Goal: Ask a question: Seek information or help from site administrators or community

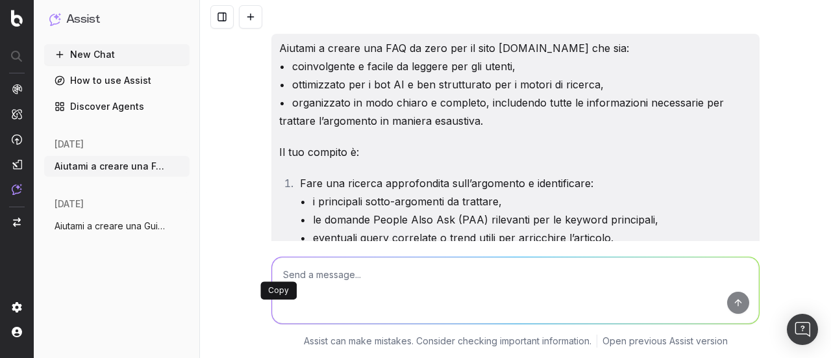
scroll to position [7636, 0]
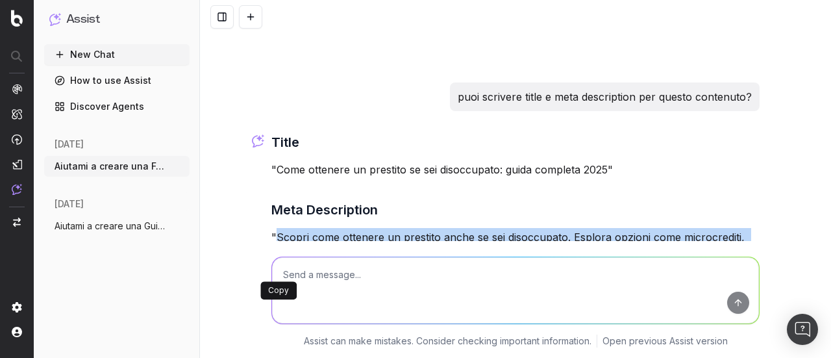
click at [84, 55] on button "New Chat" at bounding box center [116, 54] width 145 height 21
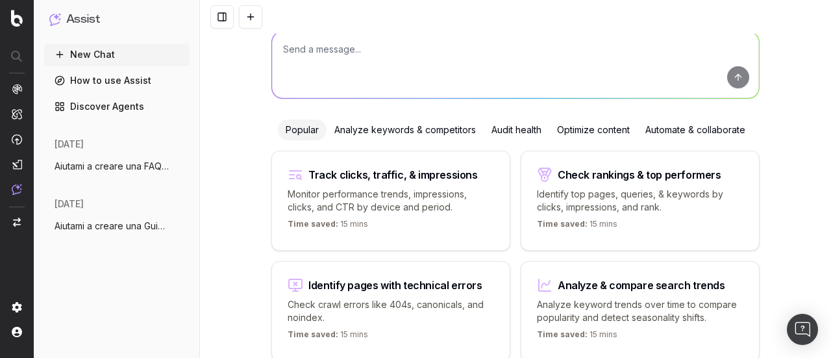
scroll to position [15, 0]
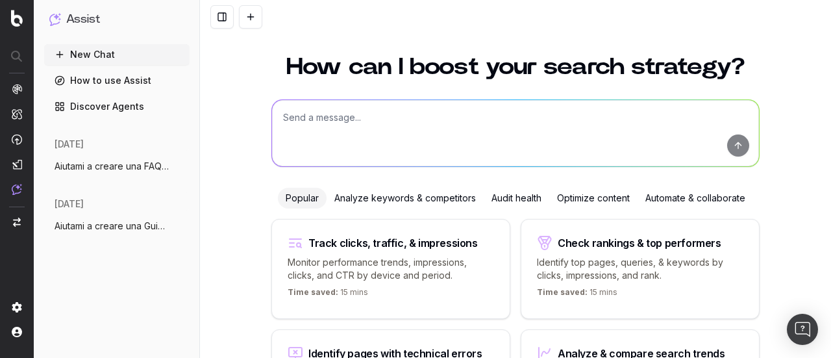
click at [375, 127] on textarea at bounding box center [515, 133] width 487 height 66
paste textarea "6.Loremipsu dolorsita co adip Elitsed d eiusmo tem INC ut labo etd ma aliq Enim…"
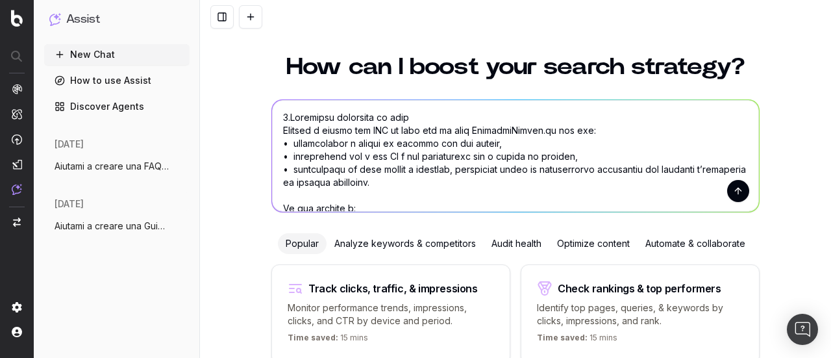
scroll to position [470, 0]
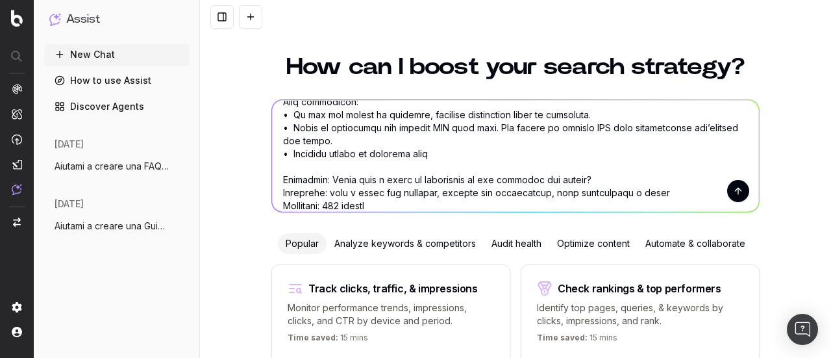
type textarea "6.Loremipsu dolorsita co adip Elitsed d eiusmo tem INC ut labo etd ma aliq Enim…"
click at [736, 197] on button "submit" at bounding box center [738, 191] width 22 height 22
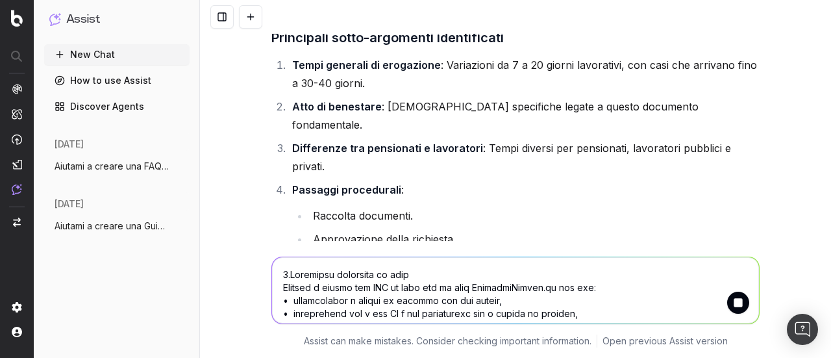
scroll to position [1044, 0]
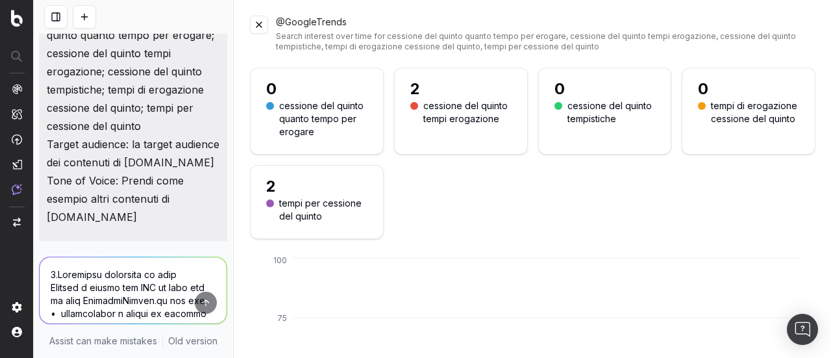
scroll to position [979, 0]
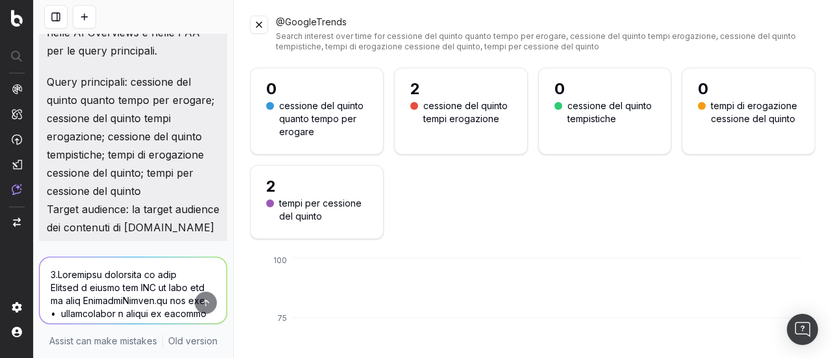
click at [255, 23] on button at bounding box center [259, 25] width 18 height 18
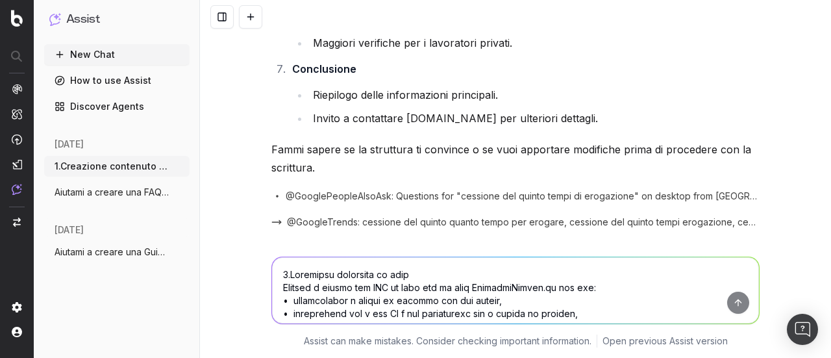
scroll to position [2036, 0]
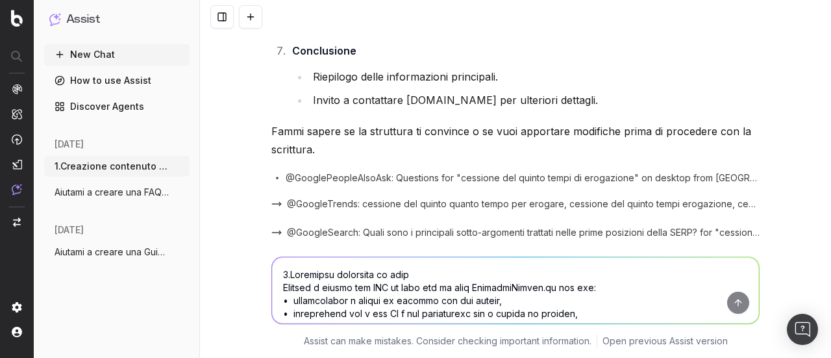
click at [430, 266] on textarea at bounding box center [515, 290] width 487 height 66
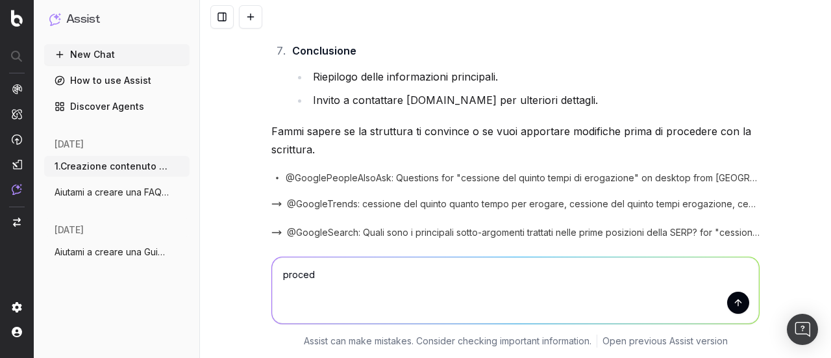
type textarea "procedi"
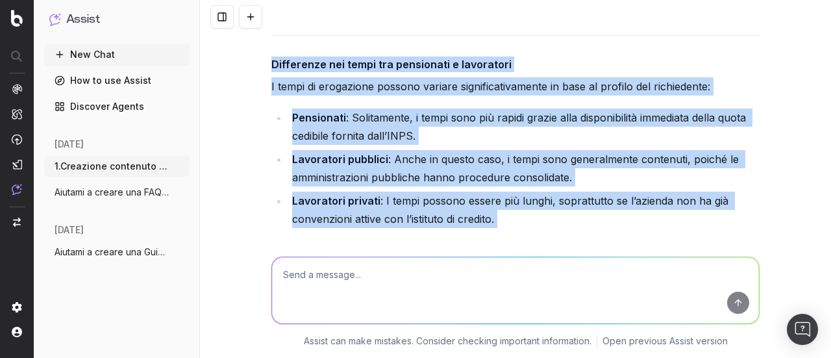
scroll to position [3810, 0]
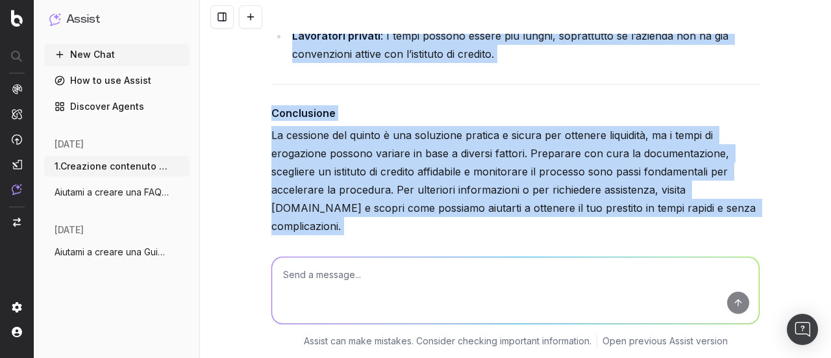
drag, startPoint x: 266, startPoint y: 101, endPoint x: 752, endPoint y: 153, distance: 489.1
copy div "Lo ipsumdol sit ametco a eli seddo ei temporincidid utlaboreetdolor magnaaliqu …"
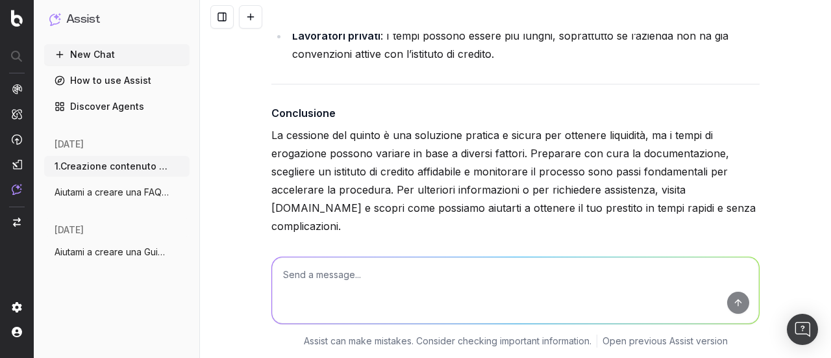
click at [469, 301] on textarea at bounding box center [515, 290] width 487 height 66
type textarea "avevo chiesto un testo di 800 parole, puoi allungarlo?"
click at [728, 301] on button "submit" at bounding box center [738, 303] width 22 height 22
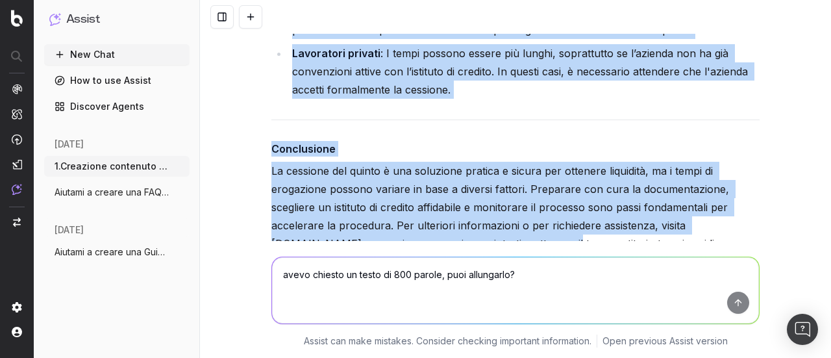
scroll to position [6233, 0]
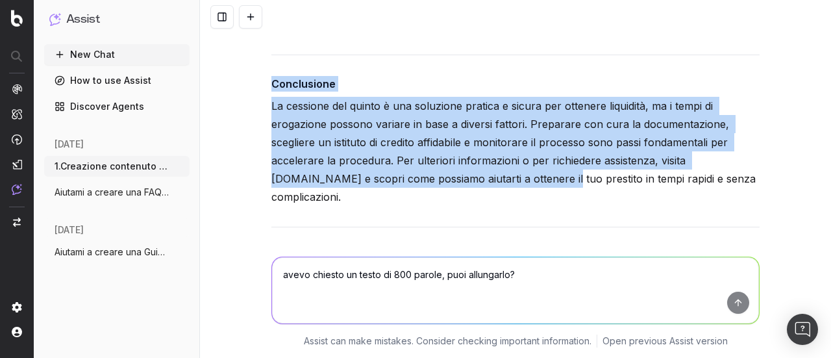
drag, startPoint x: 265, startPoint y: 160, endPoint x: 740, endPoint y: 108, distance: 477.5
copy div "Lo ipsumdol sit ametco a eli seddo eiusm te incididuntutl etd magnaal en Admini…"
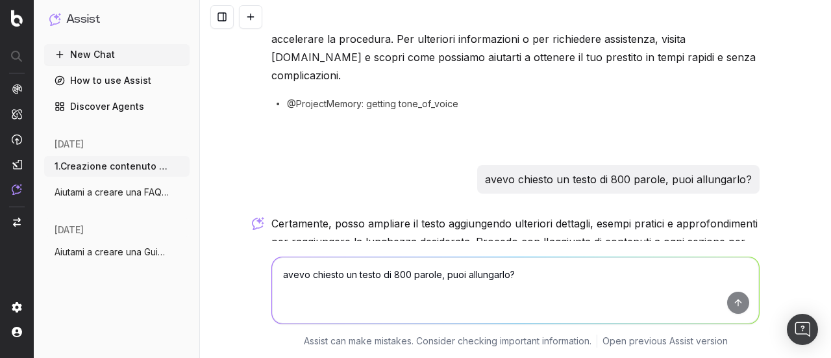
scroll to position [4026, 0]
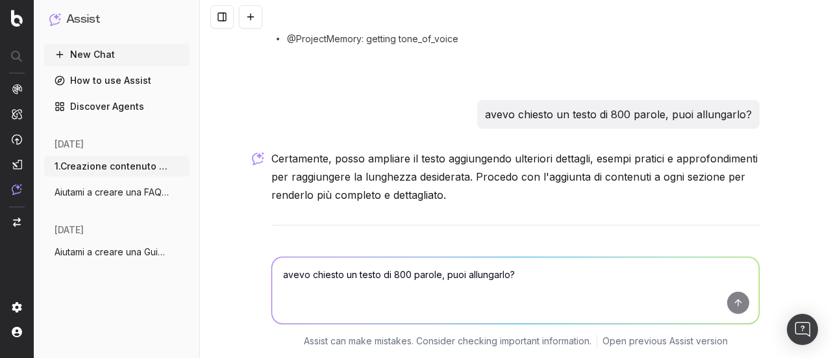
drag, startPoint x: 268, startPoint y: 180, endPoint x: 640, endPoint y: 176, distance: 372.7
click at [640, 246] on h3 "Quali sono i tempi di erogazione di una cessione del quinto?" at bounding box center [515, 256] width 488 height 21
copy h3 "Quali sono i tempi di erogazione di una cessione del quinto?"
click at [348, 295] on textarea "avevo chiesto un testo di 800 parole, puoi allungarlo?" at bounding box center [515, 290] width 487 height 66
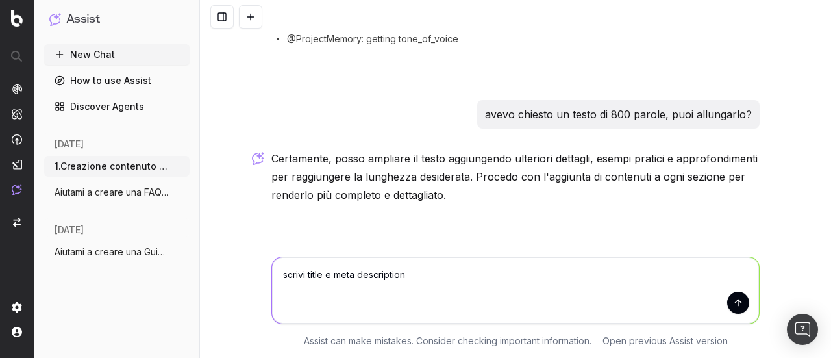
type textarea "scrivi title e meta description"
click at [733, 303] on button "submit" at bounding box center [738, 303] width 22 height 22
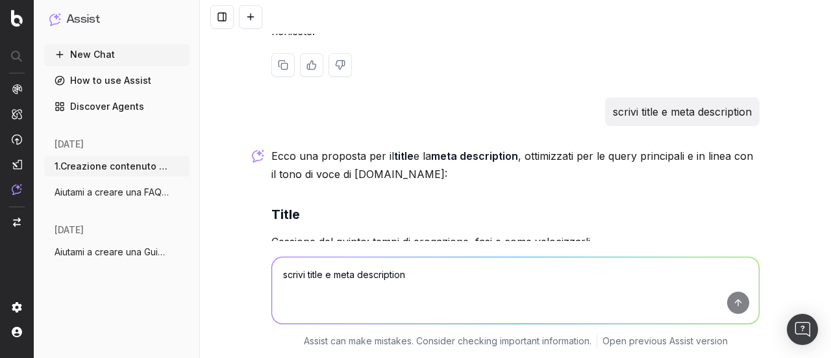
scroll to position [6554, 0]
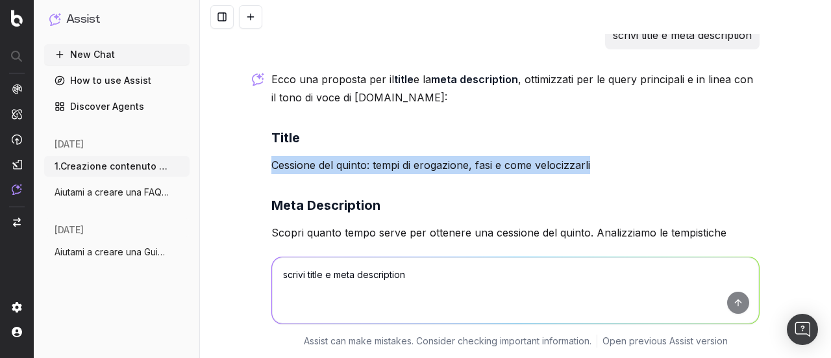
drag, startPoint x: 269, startPoint y: 65, endPoint x: 628, endPoint y: 67, distance: 359.1
click at [628, 156] on p "Cessione del quinto: tempi di erogazione, fasi e come velocizzarli" at bounding box center [515, 165] width 488 height 18
copy p "Cessione del quinto: tempi di erogazione, fasi e come velocizzarli"
drag, startPoint x: 265, startPoint y: 136, endPoint x: 427, endPoint y: 180, distance: 167.8
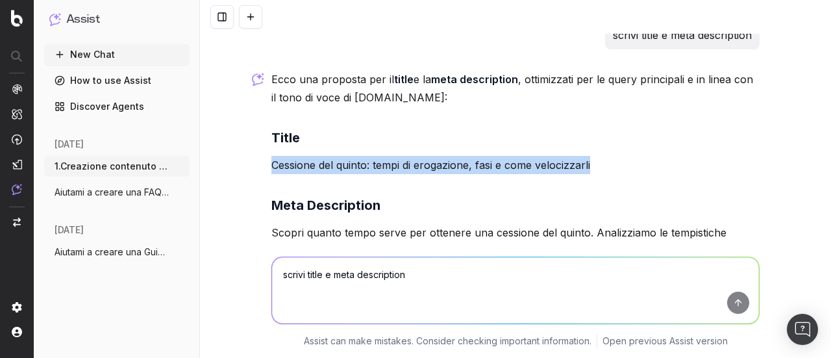
copy p "Scopri quanto tempo serve per ottenere una cessione del quinto. Analizziamo le …"
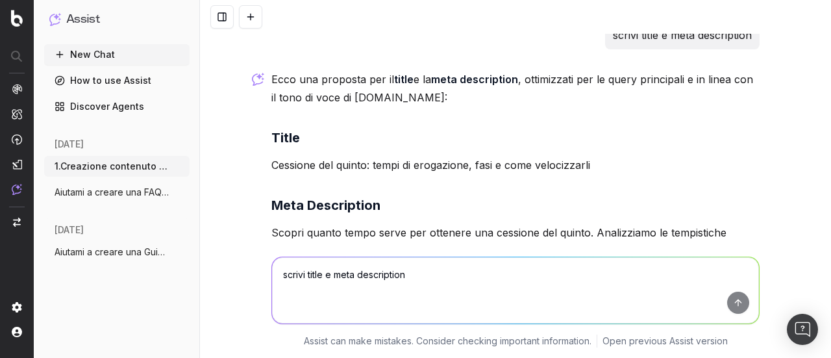
click at [457, 291] on div at bounding box center [515, 302] width 488 height 23
click at [434, 271] on textarea "scrivi title e meta description" at bounding box center [515, 290] width 487 height 66
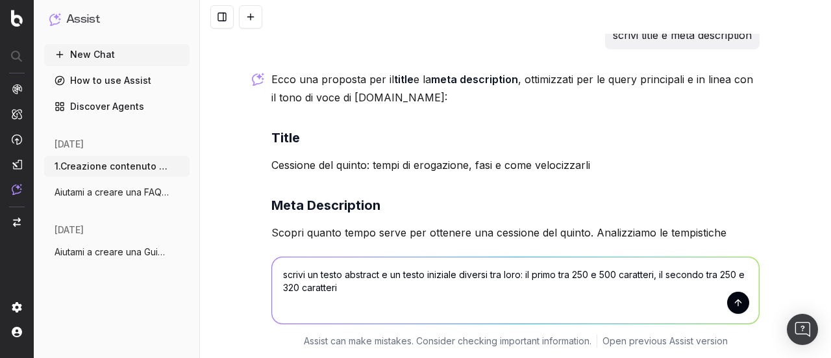
type textarea "scrivi un testo abstract e un testo iniziale diversi tra loro: il primo tra 250…"
click at [742, 298] on button "submit" at bounding box center [738, 303] width 22 height 22
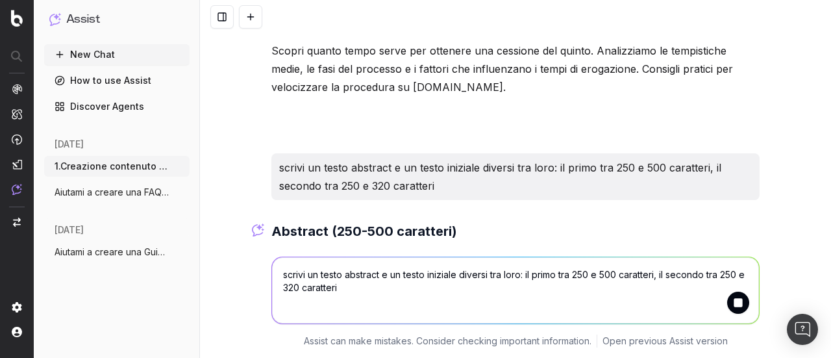
scroll to position [6764, 0]
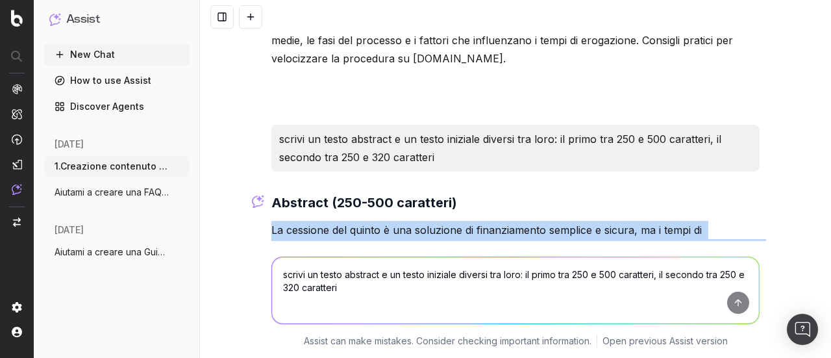
drag, startPoint x: 268, startPoint y: 134, endPoint x: 723, endPoint y: 186, distance: 458.7
click at [723, 221] on p "La cessione del quinto è una soluzione di finanziamento semplice e sicura, ma i…" at bounding box center [515, 257] width 488 height 73
copy p "La cessione del quinto è una soluzione di finanziamento semplice e sicura, ma i…"
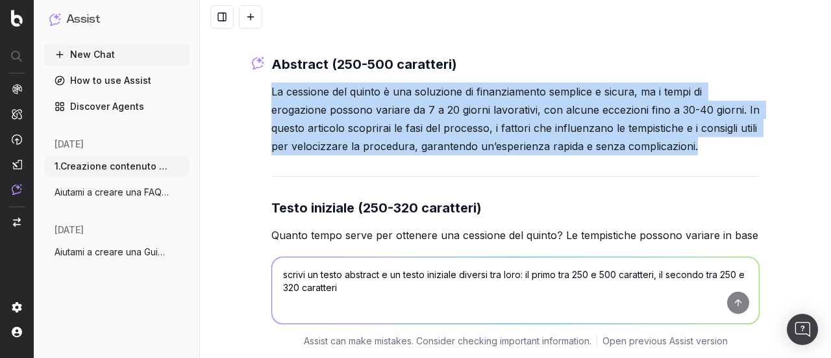
scroll to position [6904, 0]
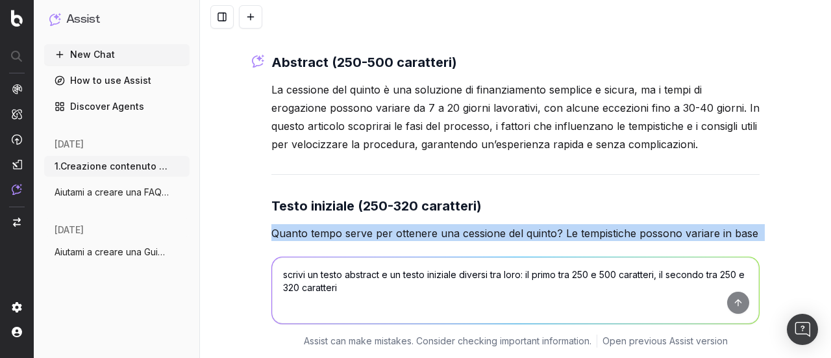
drag, startPoint x: 266, startPoint y: 140, endPoint x: 767, endPoint y: 172, distance: 502.3
click at [767, 172] on div "1.Creazione contenuto da zero Aiutami a creare una FAQ da zero per il sito [DOM…" at bounding box center [515, 179] width 631 height 358
copy p "Quanto tempo serve per ottenere una cessione del quinto? Le tempistiche possono…"
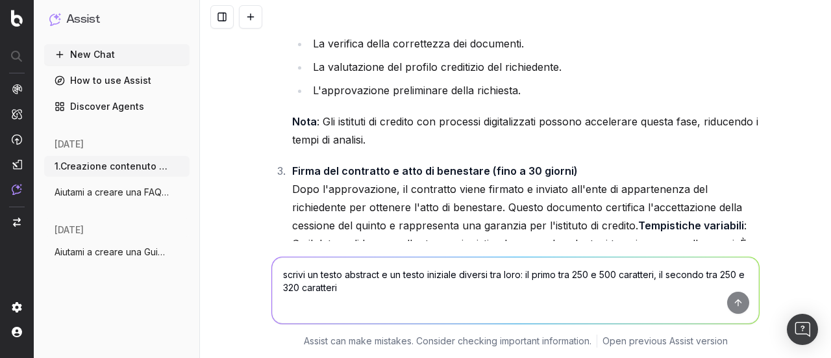
scroll to position [5151, 0]
